Goal: Navigation & Orientation: Find specific page/section

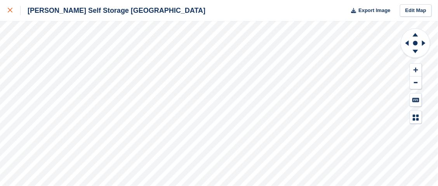
click at [10, 9] on icon at bounding box center [10, 10] width 5 height 5
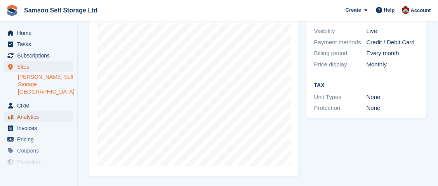
click at [27, 111] on span "Analytics" at bounding box center [40, 116] width 47 height 11
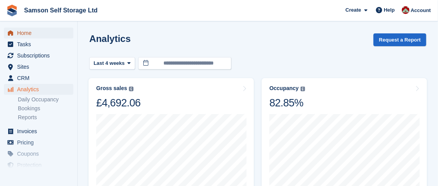
click at [40, 30] on span "Home" at bounding box center [40, 33] width 47 height 11
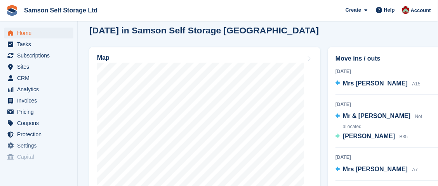
scroll to position [272, 0]
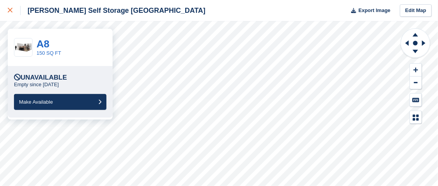
click at [10, 9] on icon at bounding box center [10, 10] width 5 height 5
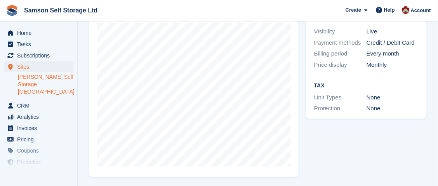
scroll to position [145, 0]
click at [38, 123] on span "Invoices" at bounding box center [40, 128] width 47 height 11
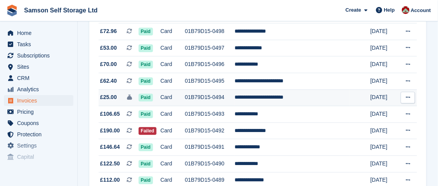
scroll to position [466, 0]
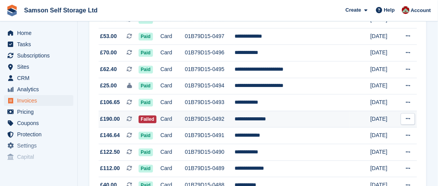
click at [410, 118] on button at bounding box center [407, 119] width 14 height 12
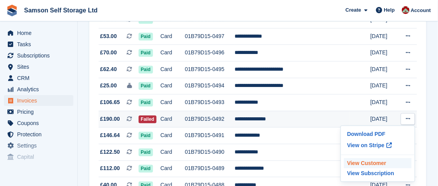
click at [355, 162] on p "View Customer" at bounding box center [378, 163] width 68 height 10
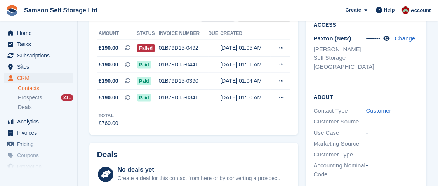
scroll to position [194, 0]
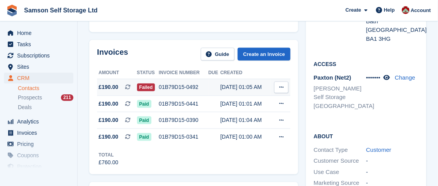
click at [284, 81] on button at bounding box center [281, 87] width 14 height 12
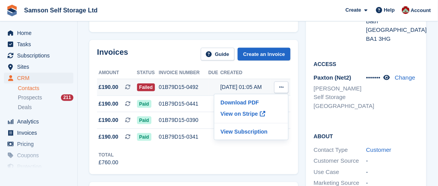
click at [284, 81] on button at bounding box center [281, 87] width 14 height 12
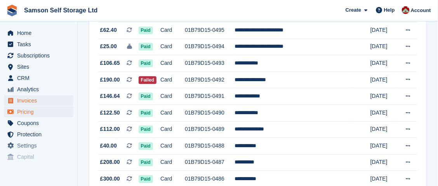
scroll to position [498, 0]
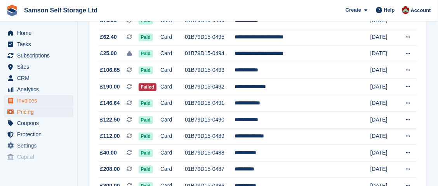
click at [61, 112] on span "Pricing" at bounding box center [40, 111] width 47 height 11
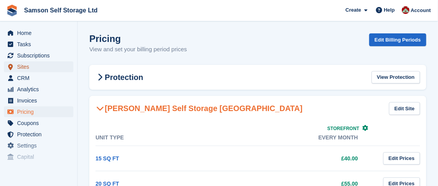
click at [28, 66] on span "Sites" at bounding box center [40, 66] width 47 height 11
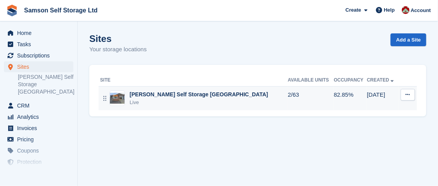
click at [156, 89] on td "Samson Self Storage UK Live" at bounding box center [193, 98] width 189 height 24
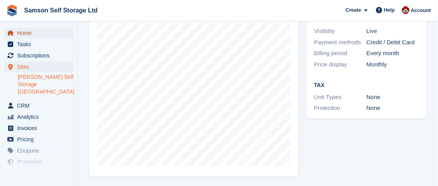
click at [38, 37] on span "Home" at bounding box center [40, 33] width 47 height 11
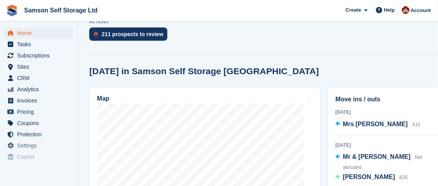
scroll to position [155, 0]
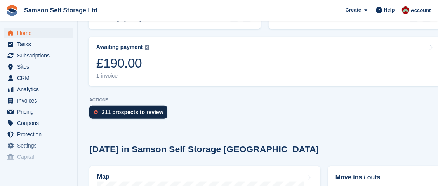
click at [133, 113] on div "211 prospects to review" at bounding box center [133, 112] width 62 height 6
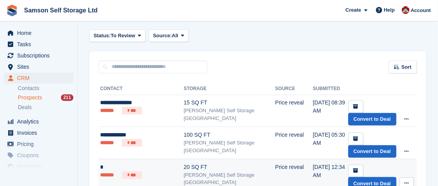
scroll to position [77, 0]
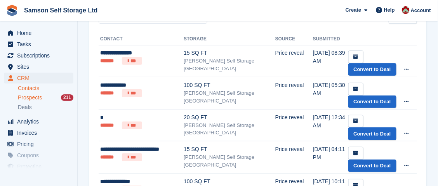
click at [24, 90] on link "Contacts" at bounding box center [45, 88] width 55 height 7
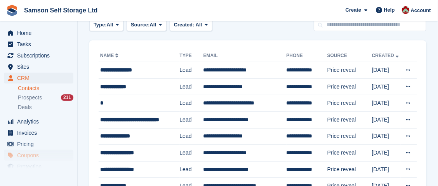
scroll to position [38, 0]
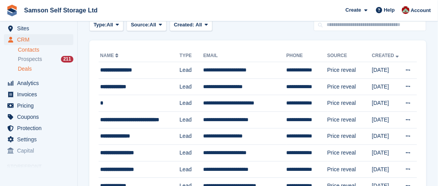
click at [45, 68] on div "Deals" at bounding box center [45, 68] width 55 height 7
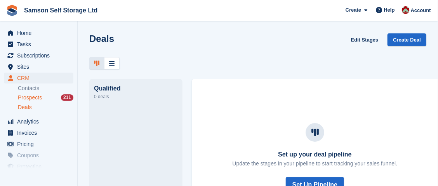
click at [47, 96] on div "Prospects 211" at bounding box center [45, 97] width 55 height 7
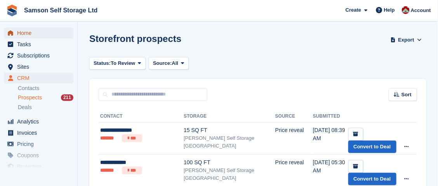
click at [52, 36] on span "Home" at bounding box center [40, 33] width 47 height 11
